Goal: Task Accomplishment & Management: Manage account settings

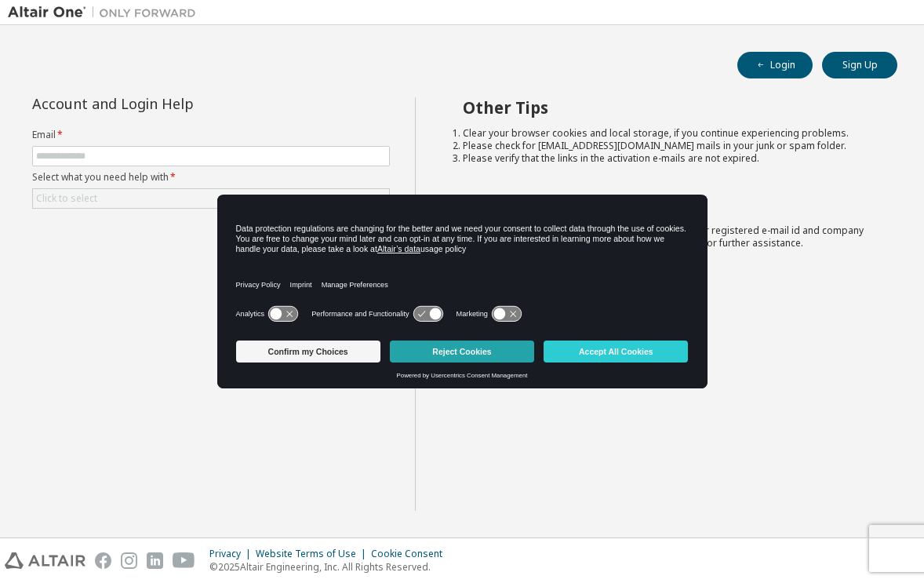
click at [467, 347] on button "Reject Cookies" at bounding box center [462, 351] width 144 height 22
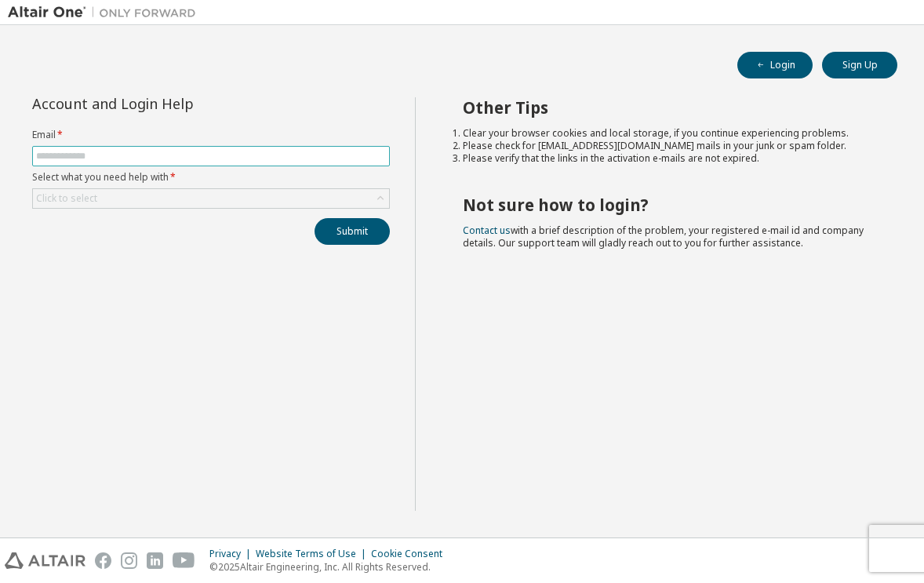
click at [257, 146] on span at bounding box center [211, 156] width 358 height 20
click at [252, 146] on span at bounding box center [211, 156] width 358 height 20
click at [234, 163] on span at bounding box center [211, 156] width 358 height 20
click at [234, 156] on input "text" at bounding box center [211, 156] width 350 height 13
type input "**********"
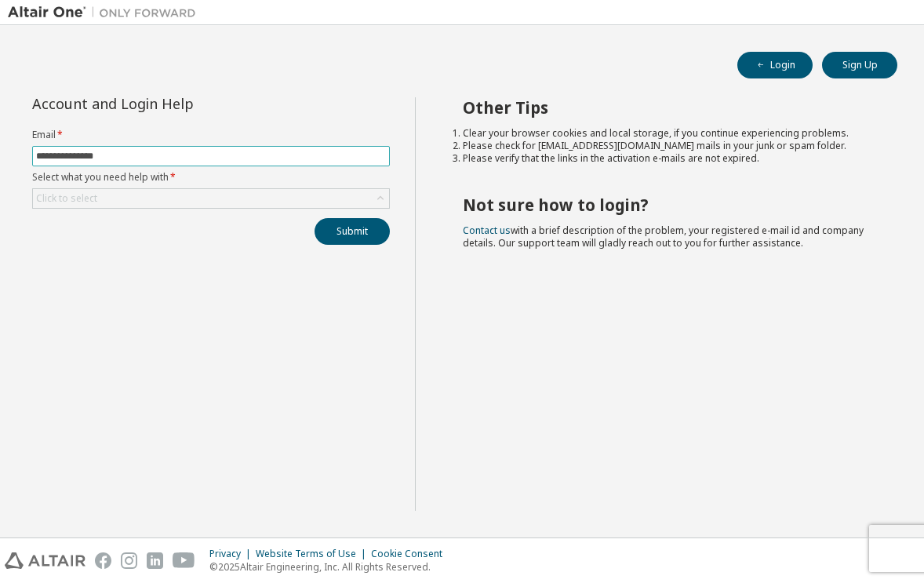
click at [314, 218] on button "Submit" at bounding box center [351, 231] width 75 height 27
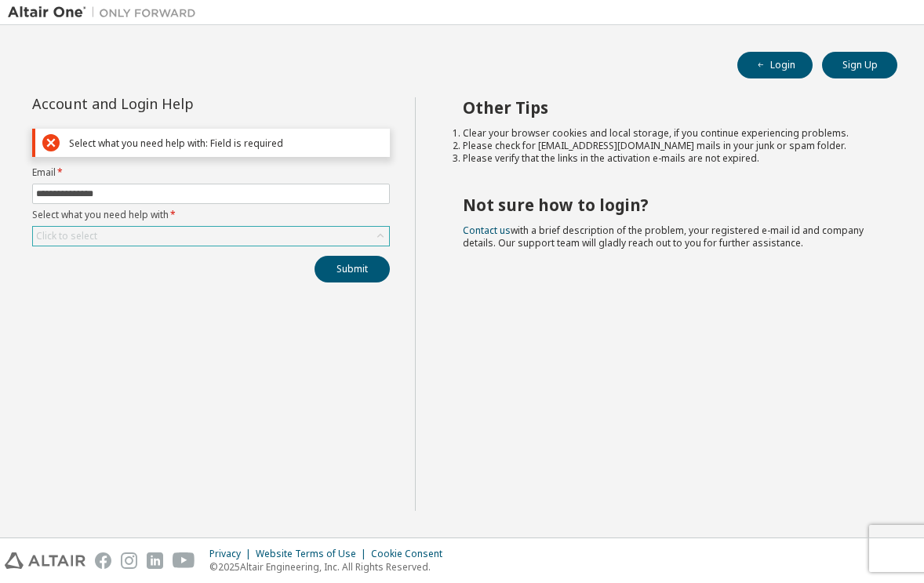
click at [197, 229] on div "Click to select" at bounding box center [211, 236] width 356 height 19
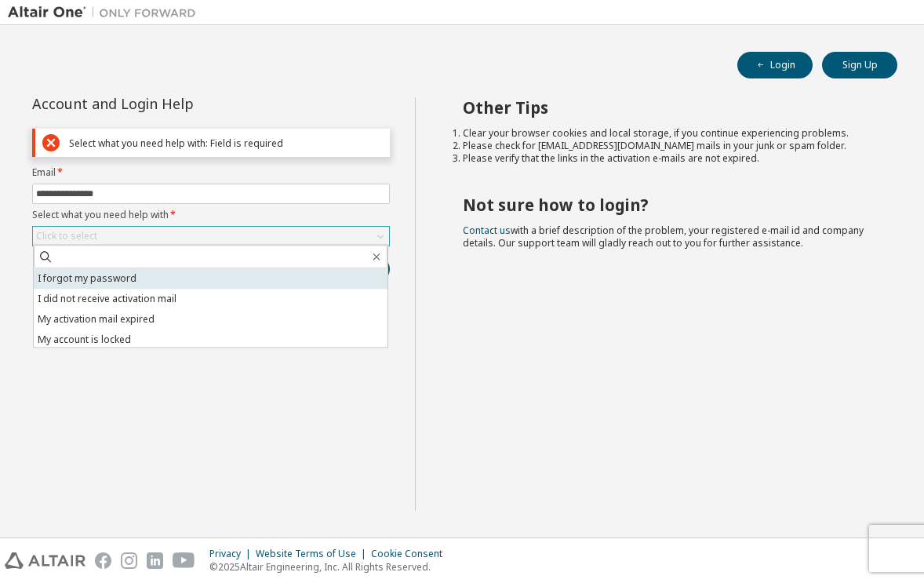
click at [109, 274] on li "I forgot my password" at bounding box center [211, 278] width 354 height 20
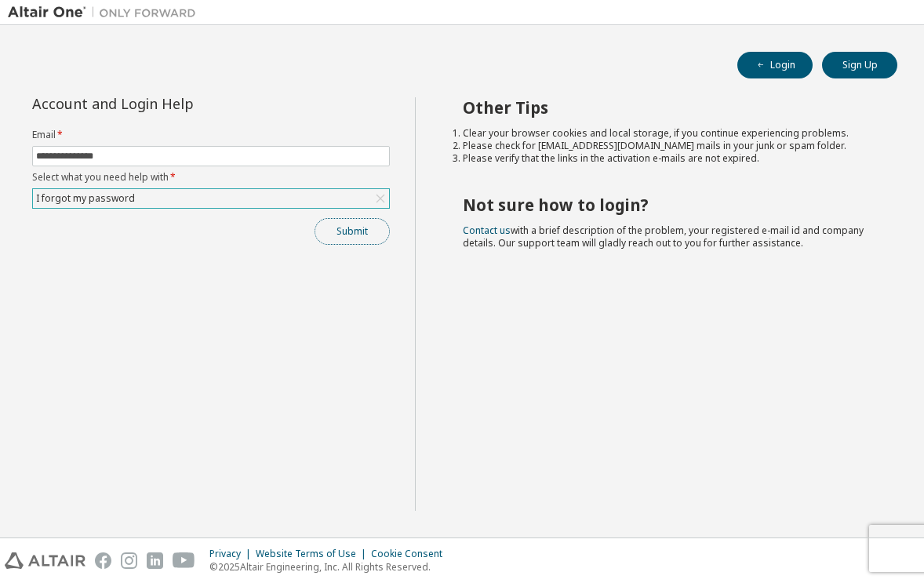
click at [343, 229] on button "Submit" at bounding box center [351, 231] width 75 height 27
